Goal: Task Accomplishment & Management: Use online tool/utility

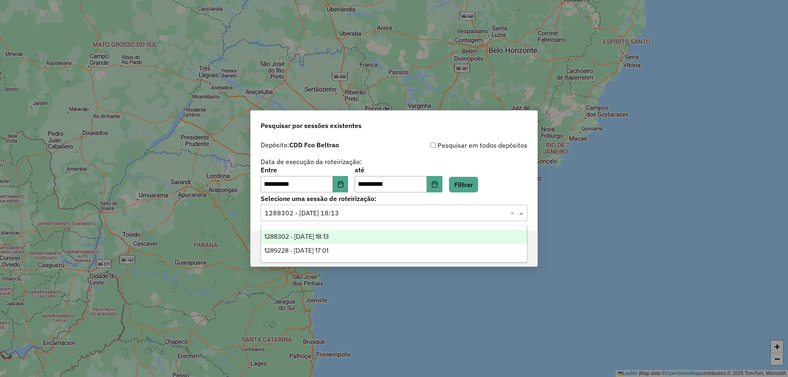
click at [390, 210] on input "text" at bounding box center [386, 214] width 242 height 10
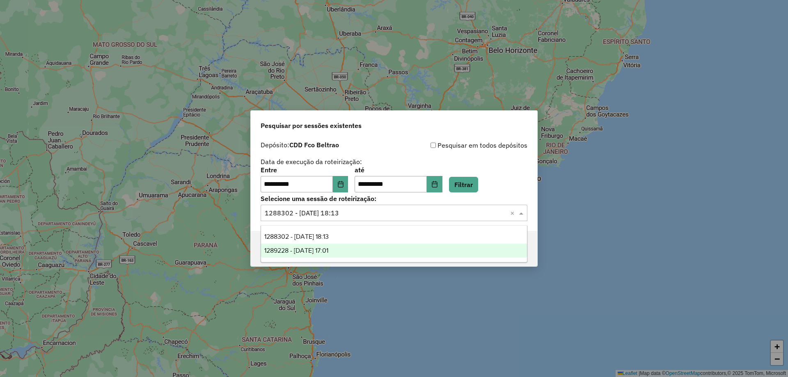
click at [299, 255] on div "1289228 - 06/10/2025 17:01" at bounding box center [394, 251] width 266 height 14
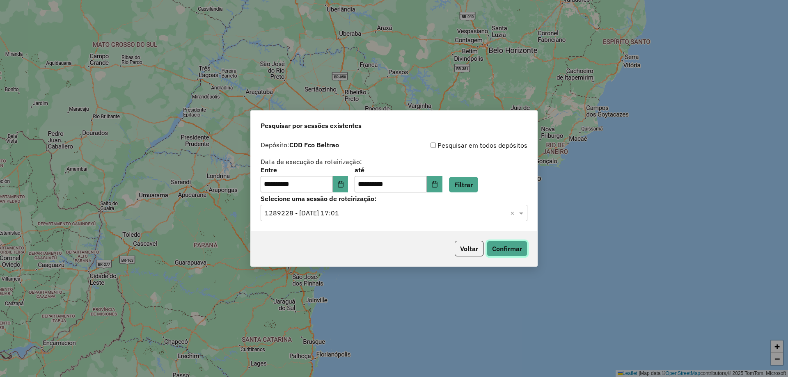
click at [503, 247] on button "Confirmar" at bounding box center [507, 249] width 41 height 16
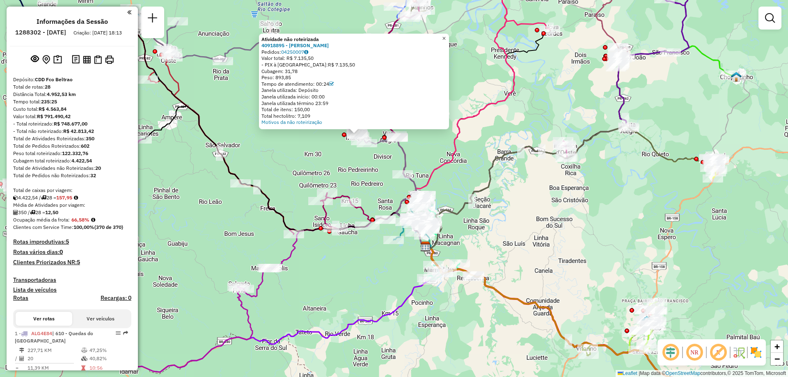
click at [446, 37] on span "×" at bounding box center [444, 38] width 4 height 7
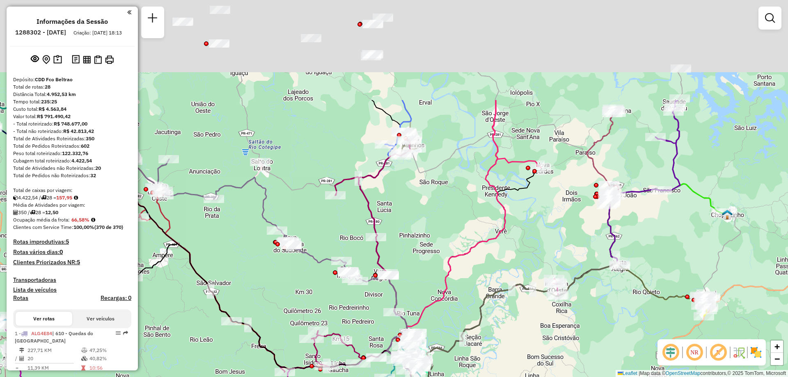
drag, startPoint x: 469, startPoint y: 123, endPoint x: 449, endPoint y: 205, distance: 84.9
click at [456, 207] on div "Janela de atendimento Grade de atendimento Capacidade Transportadoras Veículos …" at bounding box center [394, 188] width 788 height 377
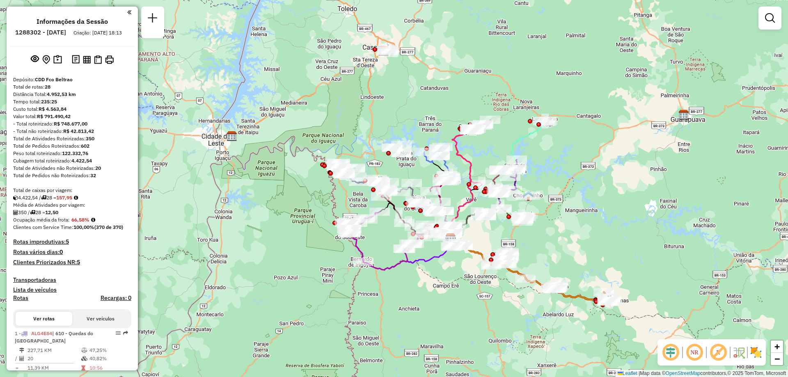
drag, startPoint x: 440, startPoint y: 103, endPoint x: 397, endPoint y: 103, distance: 42.7
click at [397, 103] on div "Janela de atendimento Grade de atendimento Capacidade Transportadoras Veículos …" at bounding box center [394, 188] width 788 height 377
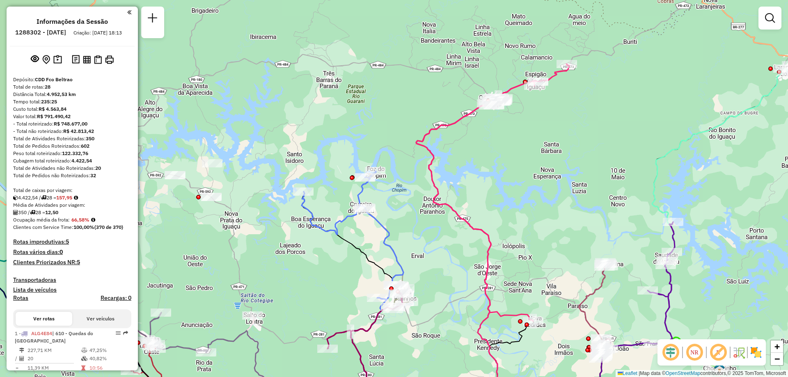
click at [128, 14] on em at bounding box center [129, 12] width 4 height 7
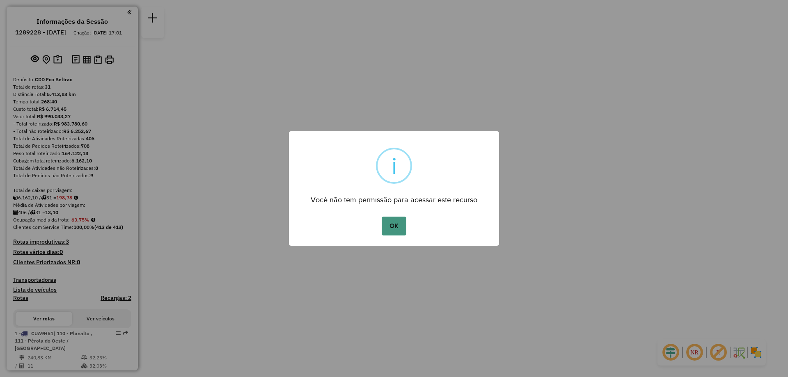
click at [391, 224] on button "OK" at bounding box center [394, 226] width 24 height 19
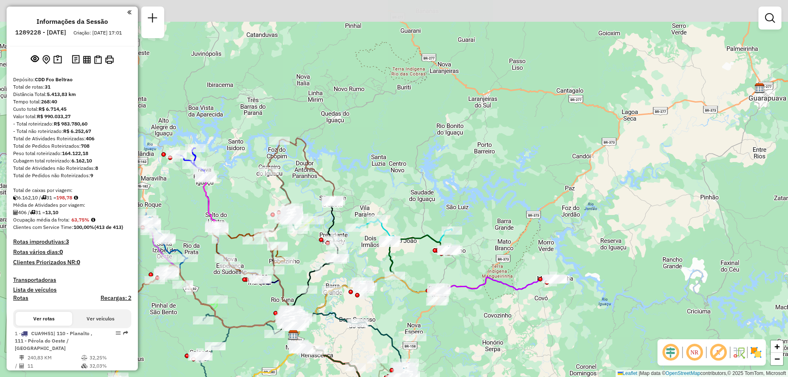
drag, startPoint x: 471, startPoint y: 130, endPoint x: 371, endPoint y: 277, distance: 178.2
click at [371, 277] on div "Rota 4 - Placa CUF9J86 40918579 - 58.195.564 CLEVERSON RIBEIRO DOS SANTOS Janel…" at bounding box center [394, 188] width 788 height 377
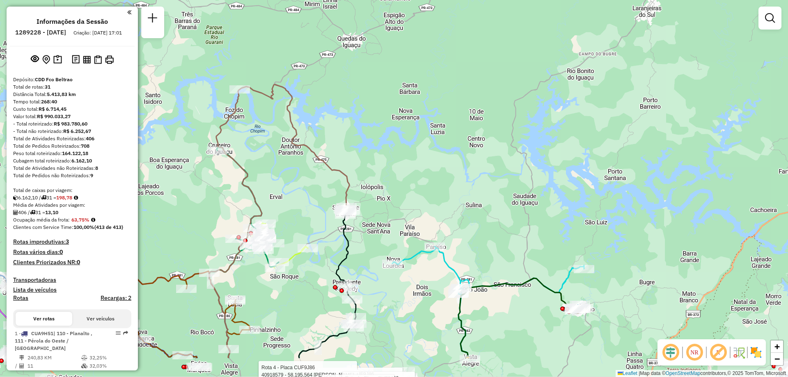
drag, startPoint x: 365, startPoint y: 177, endPoint x: 356, endPoint y: 116, distance: 62.3
click at [356, 116] on div "Rota 4 - Placa CUF9J86 40916064 - SIRLEI BERNARDI 0345 Rota 4 - Placa CUF9J86 4…" at bounding box center [394, 188] width 788 height 377
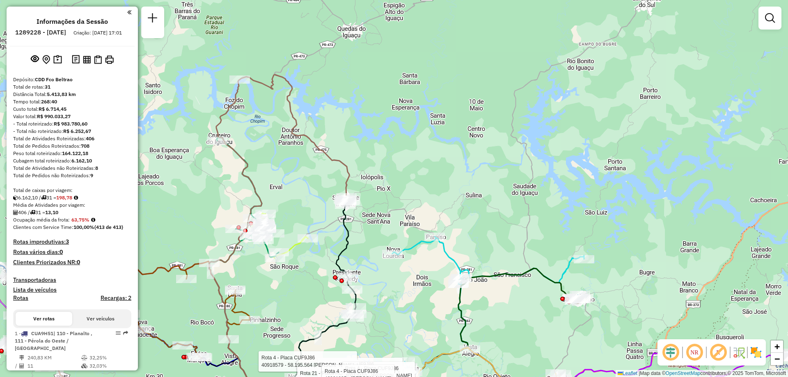
click at [333, 155] on icon at bounding box center [295, 137] width 110 height 125
select select "**********"
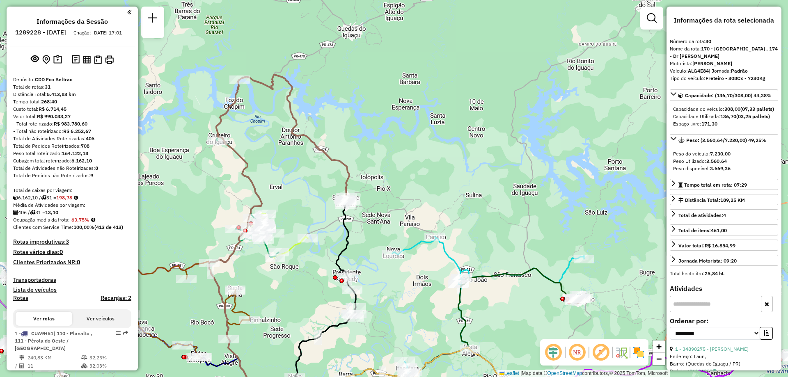
scroll to position [1556, 0]
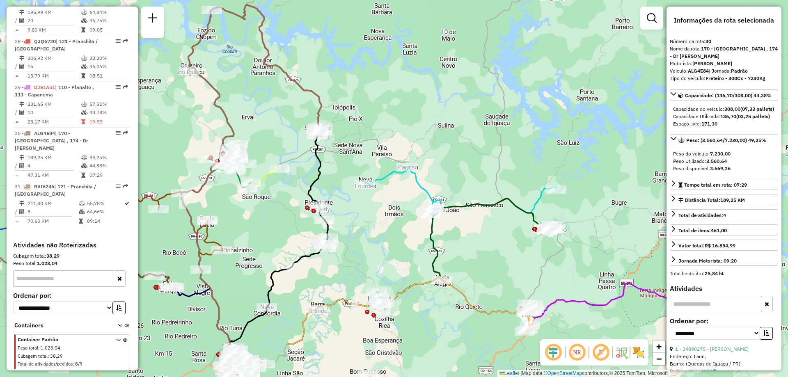
drag, startPoint x: 405, startPoint y: 131, endPoint x: 377, endPoint y: 61, distance: 75.2
click at [377, 61] on div "Janela de atendimento Grade de atendimento Capacidade Transportadoras Veículos …" at bounding box center [394, 188] width 788 height 377
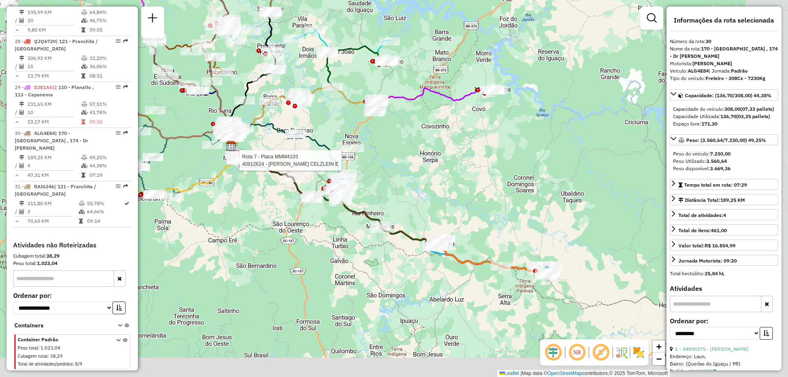
drag, startPoint x: 288, startPoint y: 268, endPoint x: 229, endPoint y: 162, distance: 121.7
click at [227, 163] on div at bounding box center [237, 160] width 21 height 8
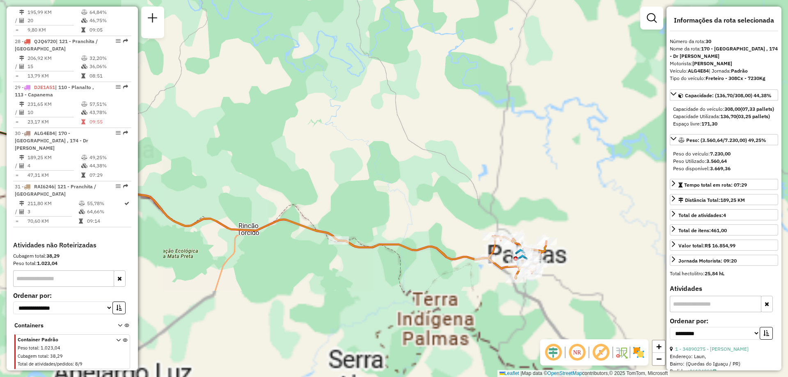
drag, startPoint x: 454, startPoint y: 227, endPoint x: 390, endPoint y: 136, distance: 110.8
click at [390, 136] on div "Rota 7 - Placa MMM4103 40918475 - 56.928.338 ELIANE BRUNA DA CUNHA Janela de at…" at bounding box center [394, 188] width 788 height 377
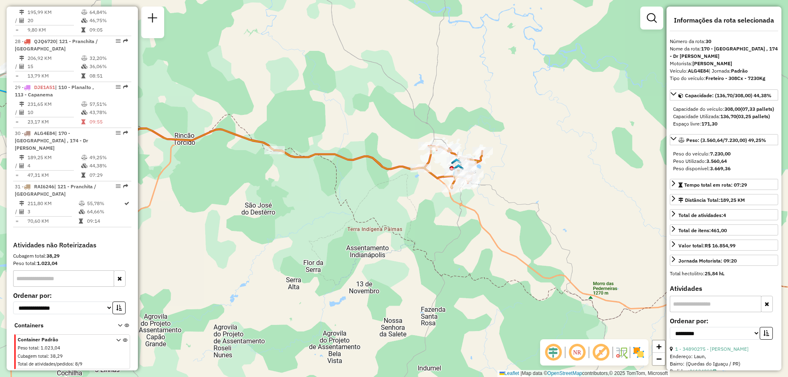
click at [394, 172] on icon at bounding box center [251, 114] width 464 height 150
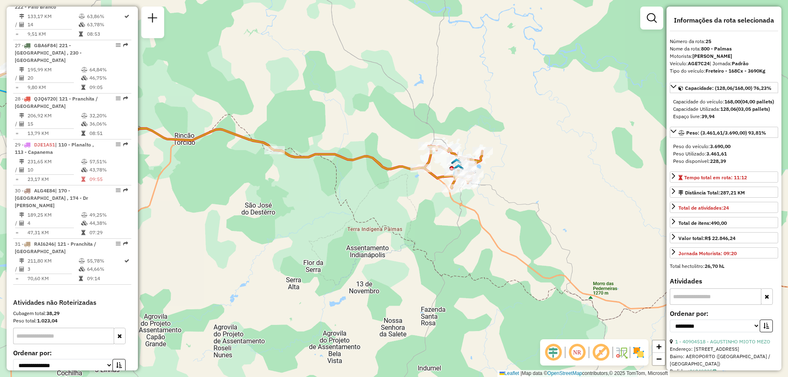
scroll to position [1455, 0]
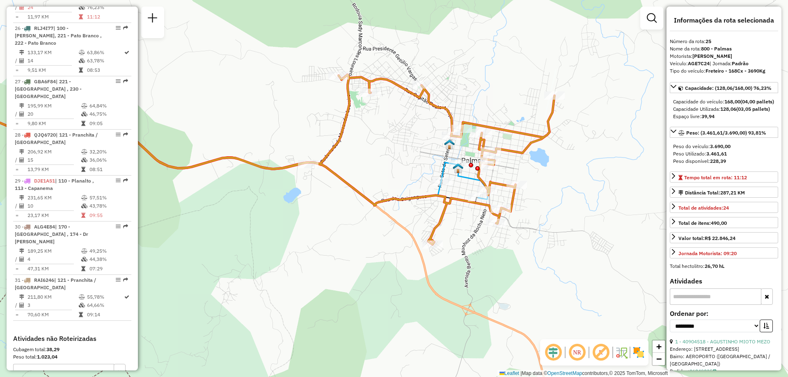
click at [470, 182] on icon at bounding box center [464, 181] width 47 height 37
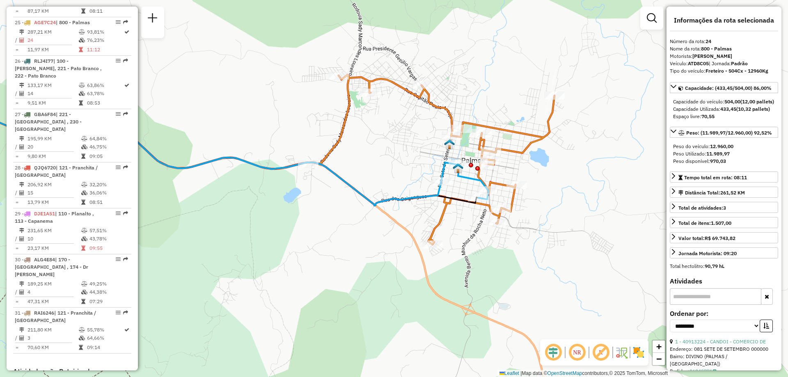
scroll to position [1417, 0]
